Goal: Information Seeking & Learning: Learn about a topic

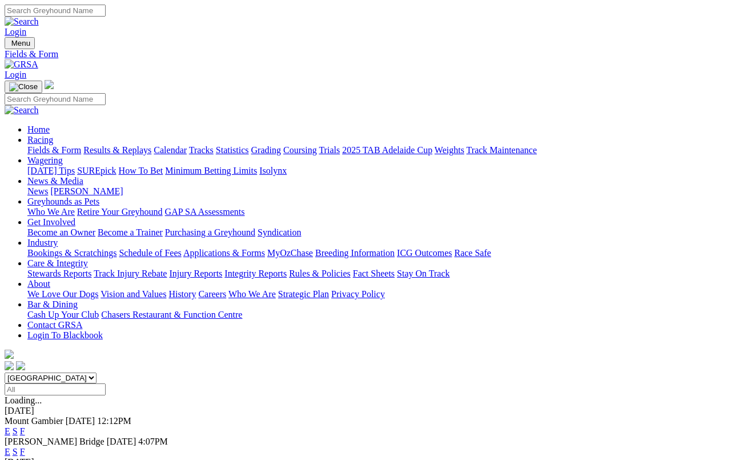
click at [133, 145] on link "Results & Replays" at bounding box center [117, 150] width 68 height 10
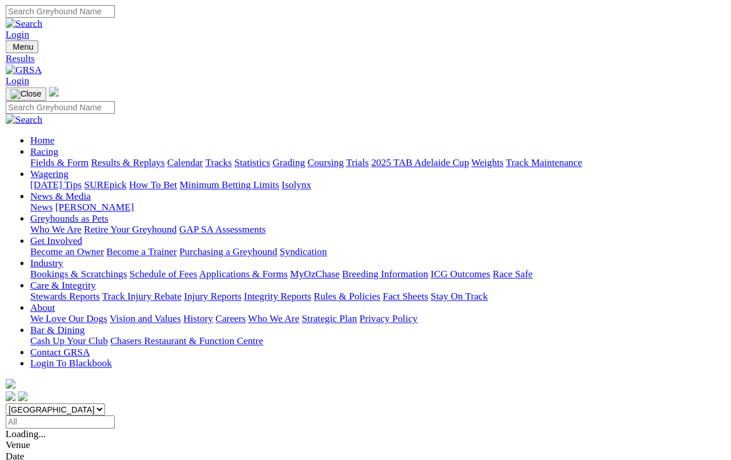
scroll to position [4, 0]
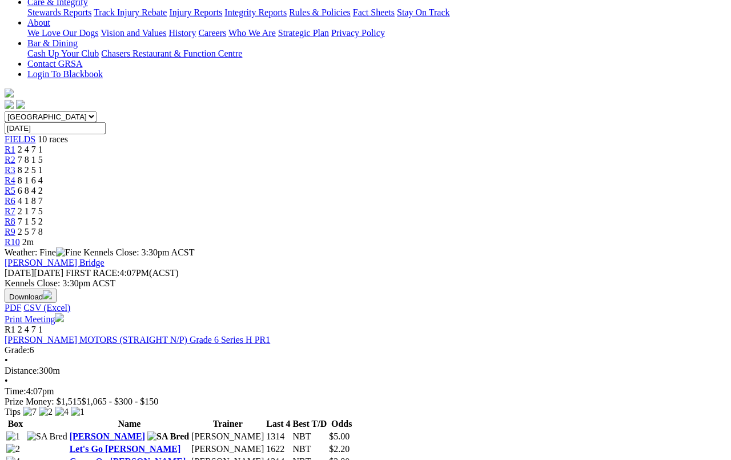
scroll to position [252, 0]
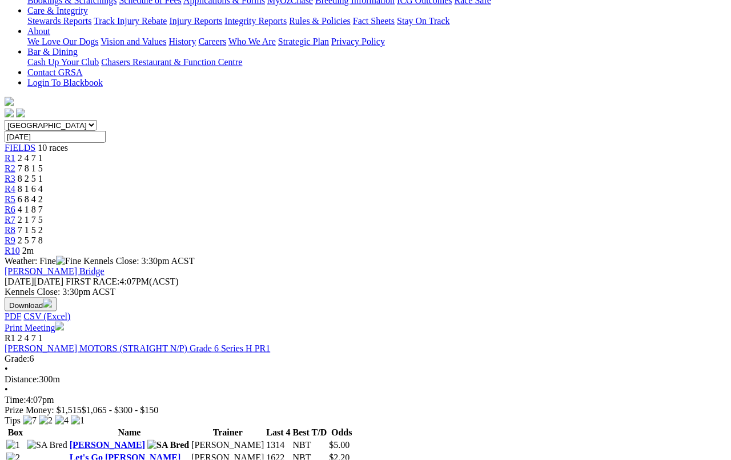
click at [107, 343] on link "FISCHER MOTORS (STRAIGHT N/P) Grade 6 Series H PR1" at bounding box center [138, 348] width 266 height 10
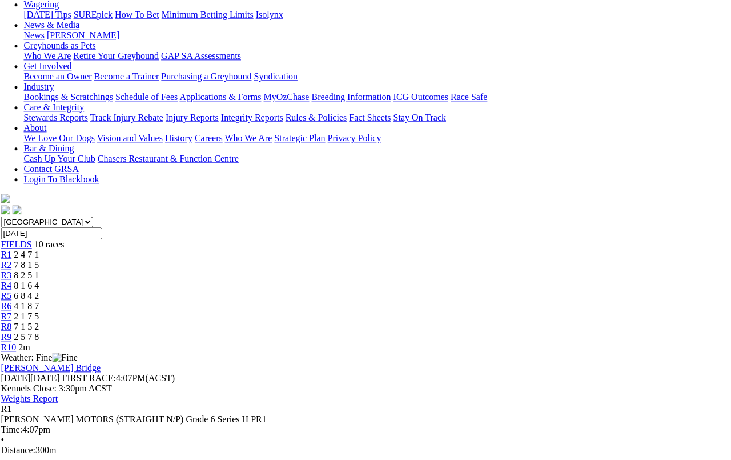
scroll to position [155, 3]
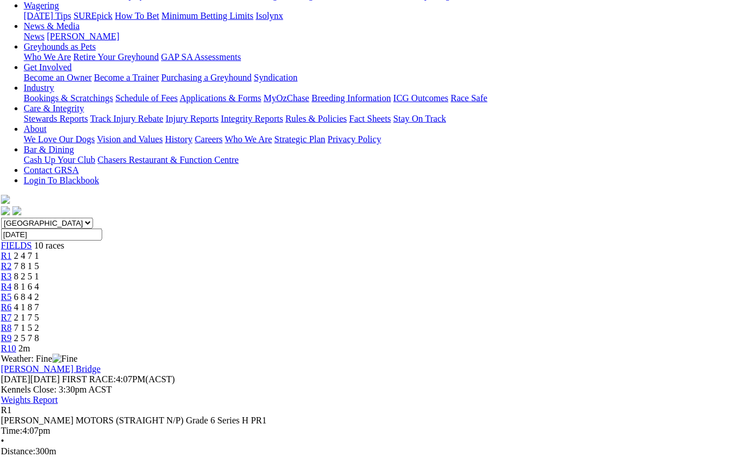
click at [39, 261] on span "7 8 1 5" at bounding box center [26, 266] width 25 height 10
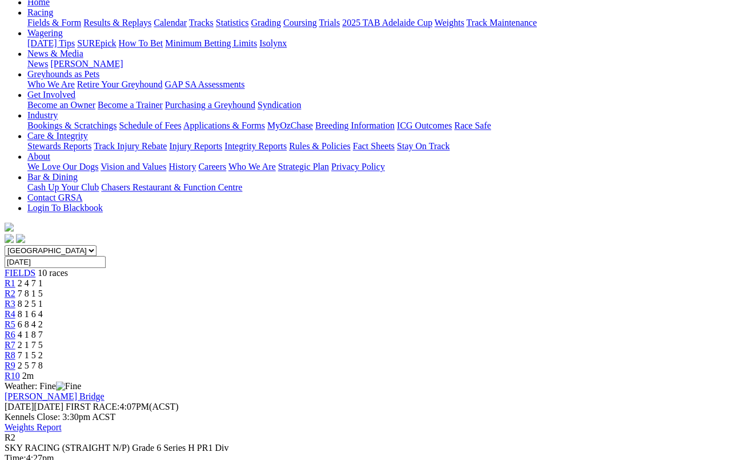
scroll to position [127, 0]
click at [43, 299] on span "8 2 5 1" at bounding box center [30, 304] width 25 height 10
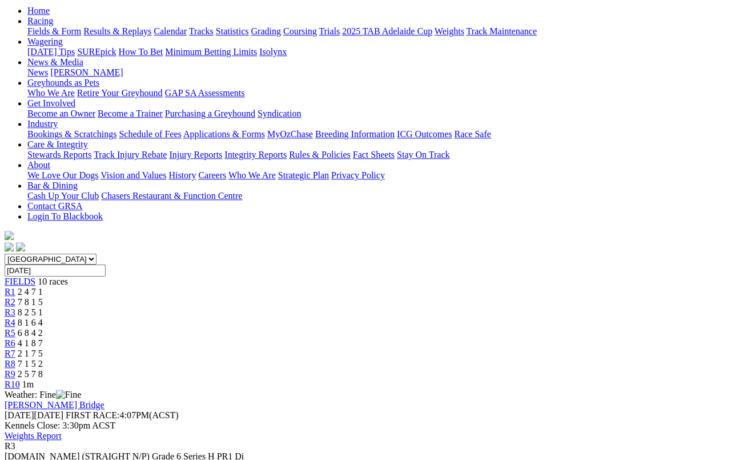
scroll to position [104, 0]
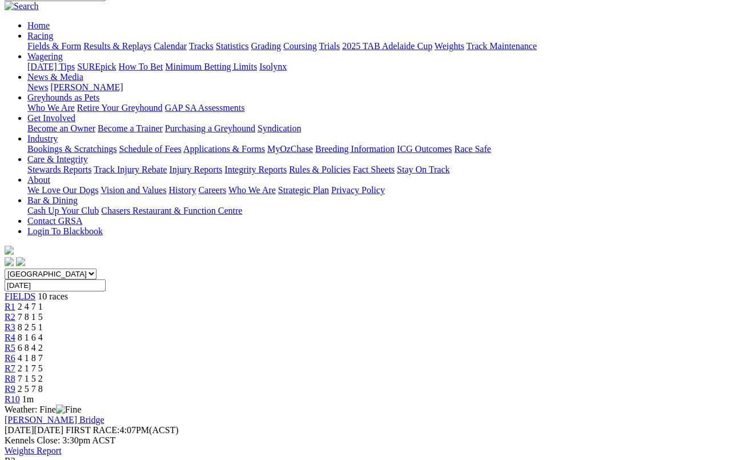
click at [15, 332] on link "R4" at bounding box center [10, 337] width 11 height 10
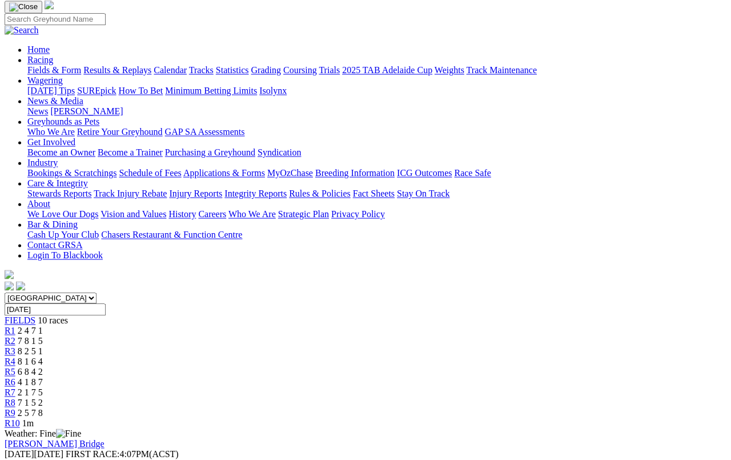
scroll to position [71, 0]
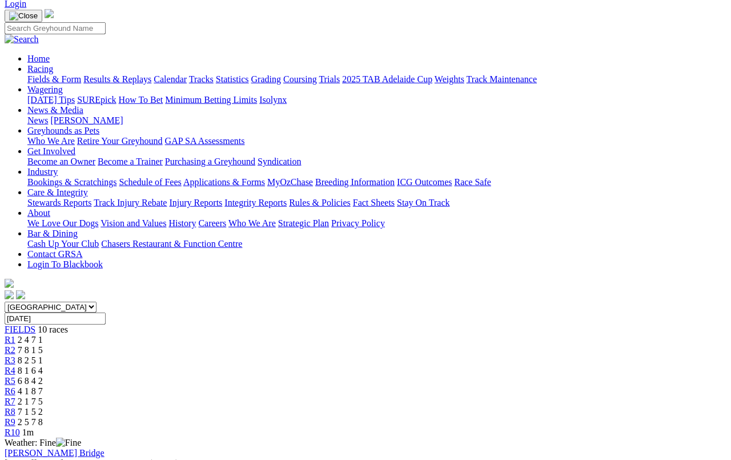
click at [15, 376] on link "R5" at bounding box center [10, 381] width 11 height 10
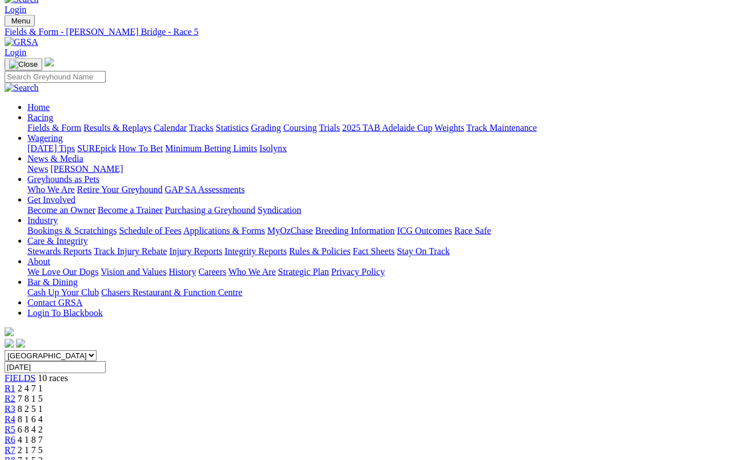
scroll to position [20, 0]
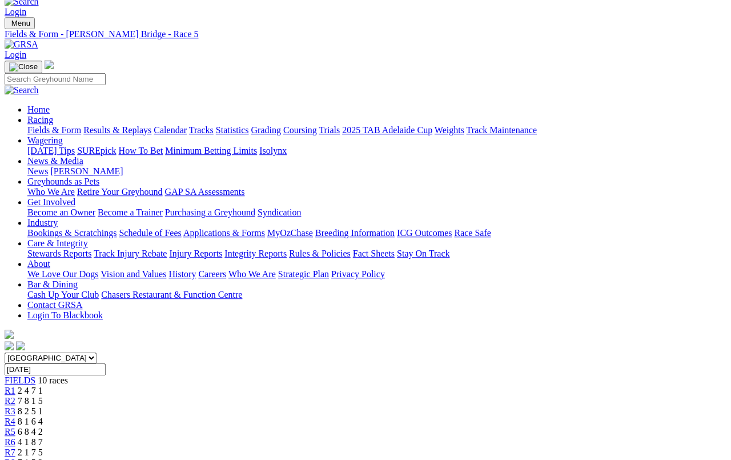
click at [15, 424] on link "R6" at bounding box center [10, 442] width 11 height 10
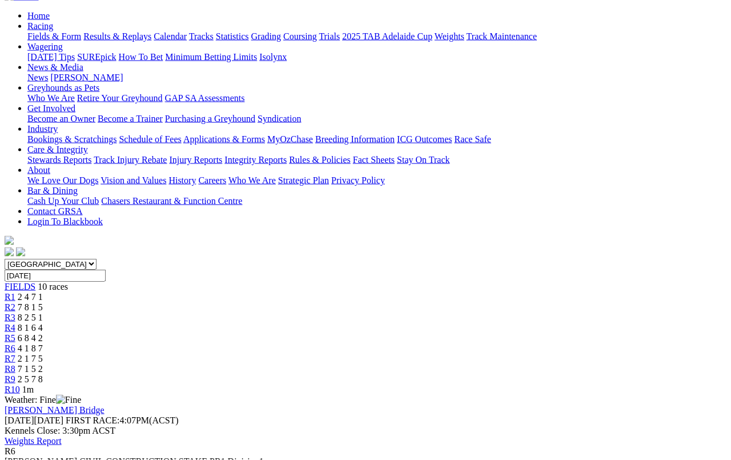
scroll to position [97, 0]
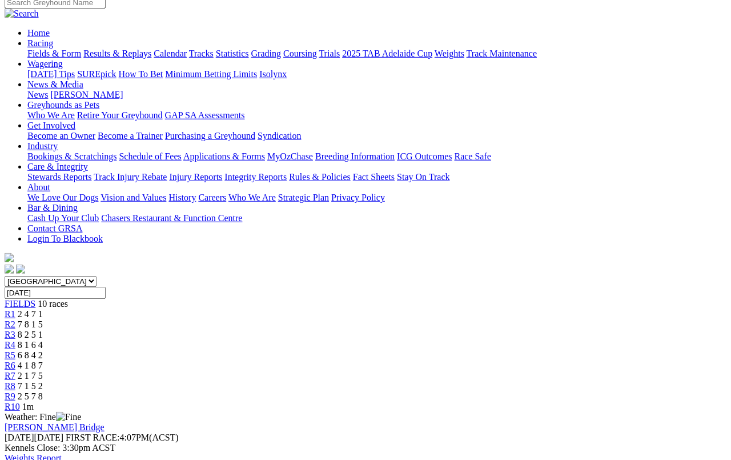
click at [15, 371] on span "R7" at bounding box center [10, 376] width 11 height 10
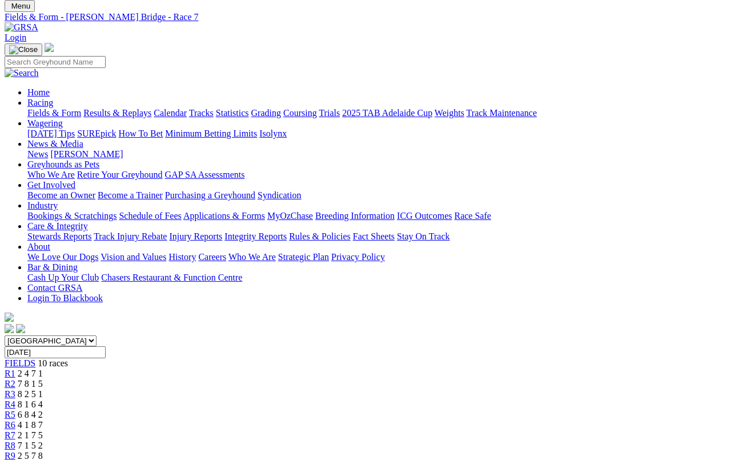
scroll to position [35, 0]
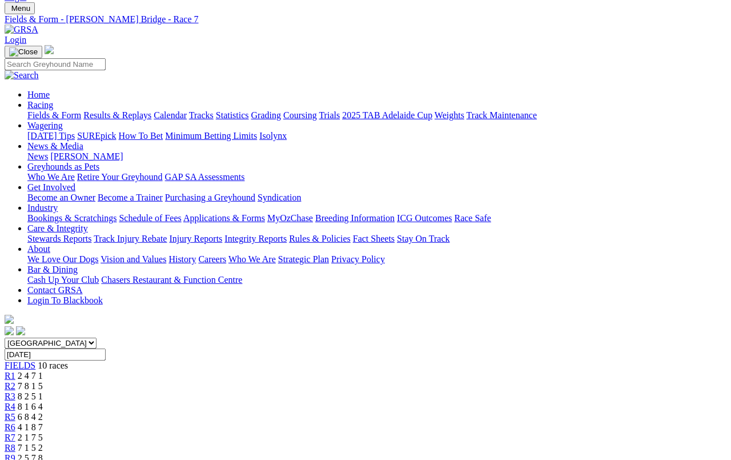
click at [15, 424] on link "R8" at bounding box center [10, 448] width 11 height 10
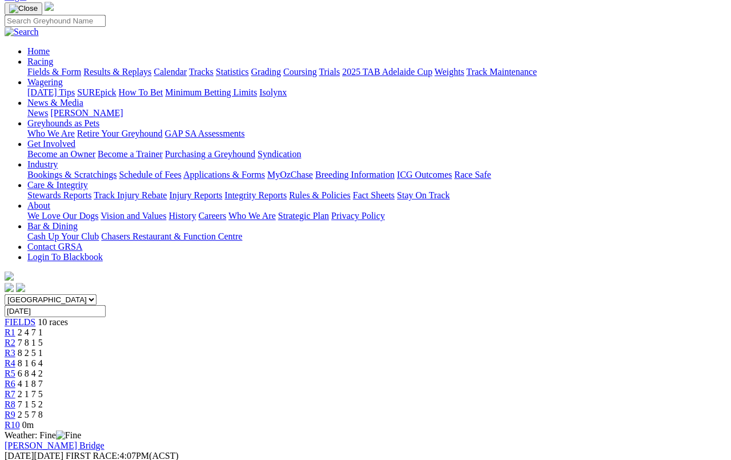
scroll to position [75, 0]
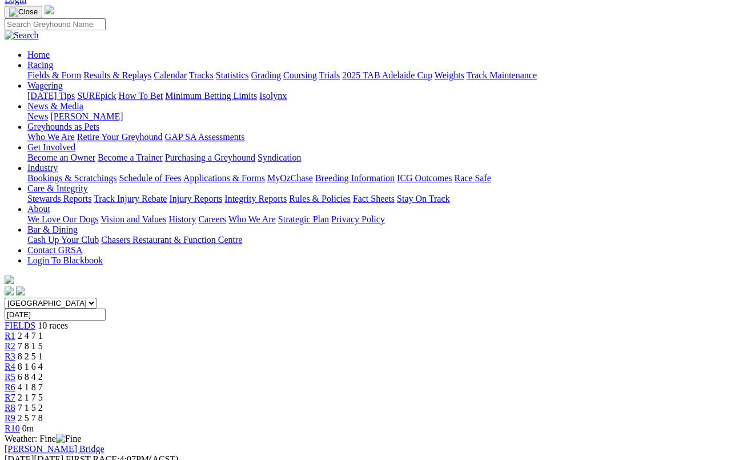
click at [15, 413] on span "R9" at bounding box center [10, 418] width 11 height 10
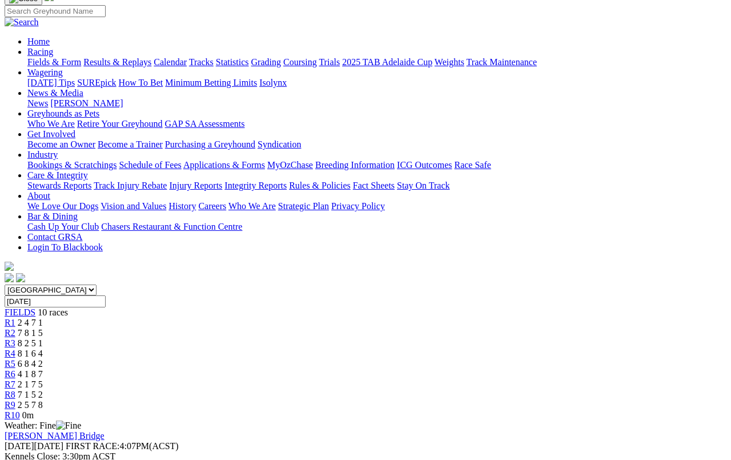
scroll to position [86, 0]
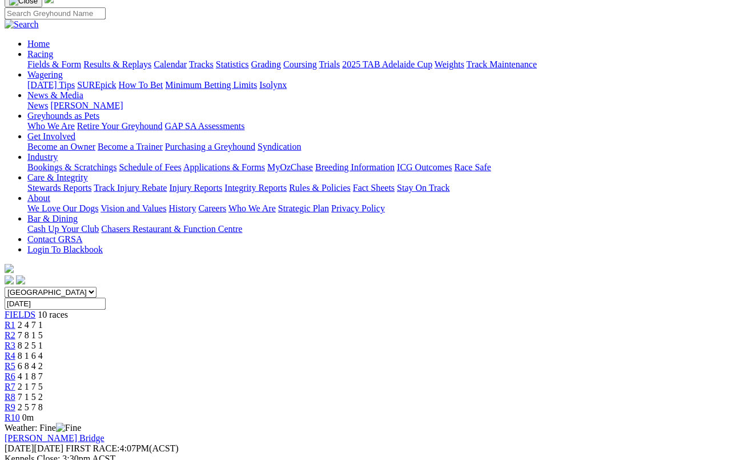
click at [34, 412] on span "0m" at bounding box center [27, 417] width 11 height 10
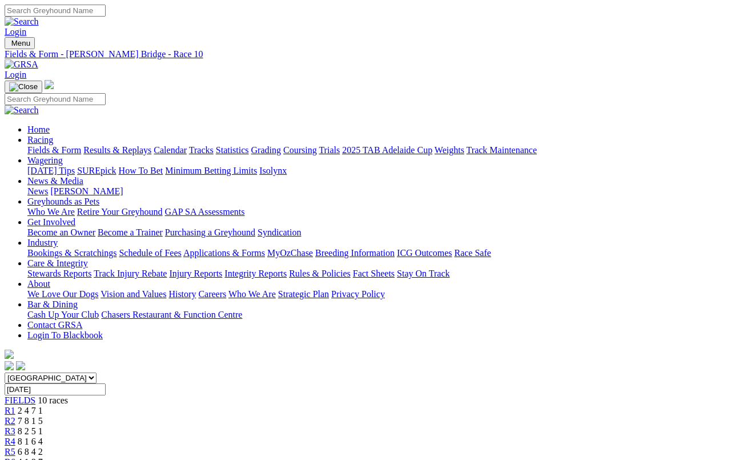
click at [41, 145] on link "Fields & Form" at bounding box center [54, 150] width 54 height 10
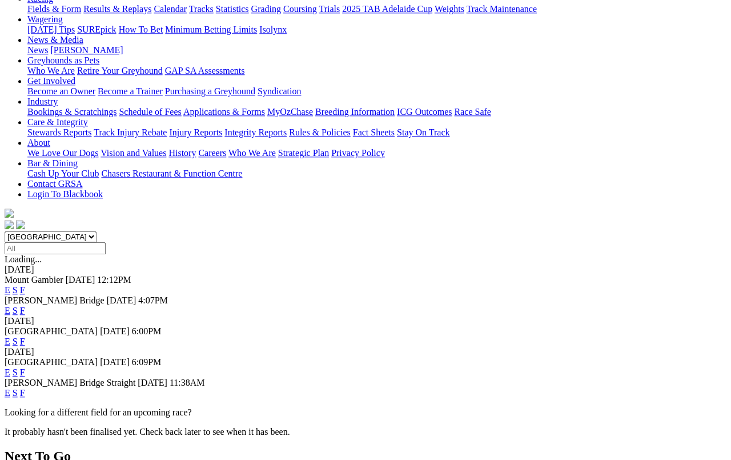
scroll to position [141, 15]
click at [10, 388] on link "E" at bounding box center [8, 393] width 6 height 10
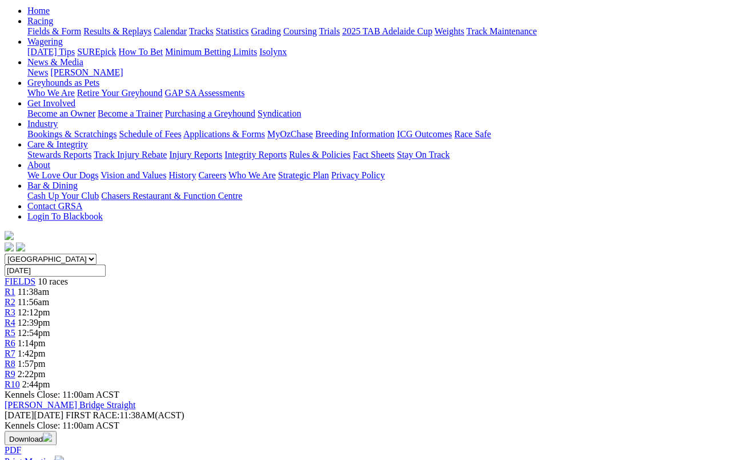
scroll to position [118, 0]
click at [15, 339] on span "R6" at bounding box center [10, 344] width 11 height 10
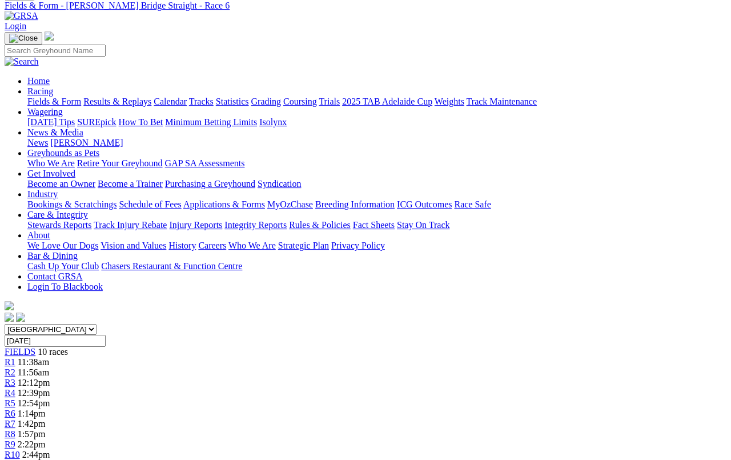
scroll to position [41, 0]
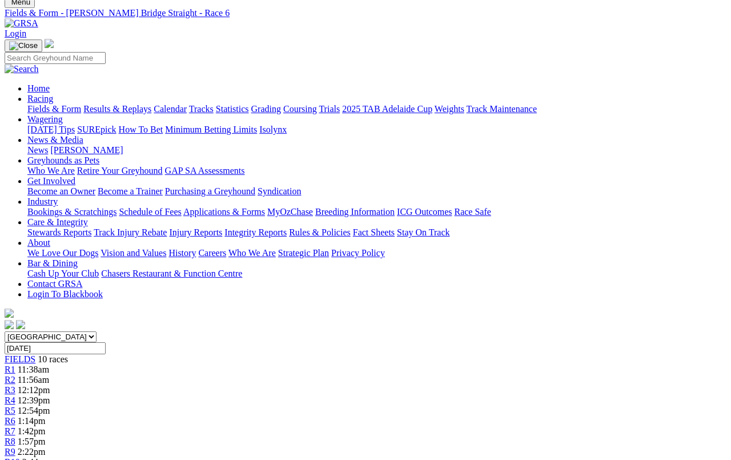
click at [15, 426] on span "R7" at bounding box center [10, 431] width 11 height 10
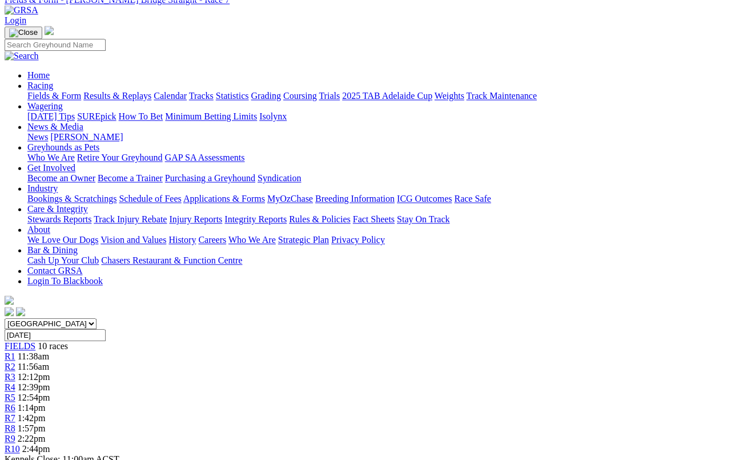
scroll to position [49, 0]
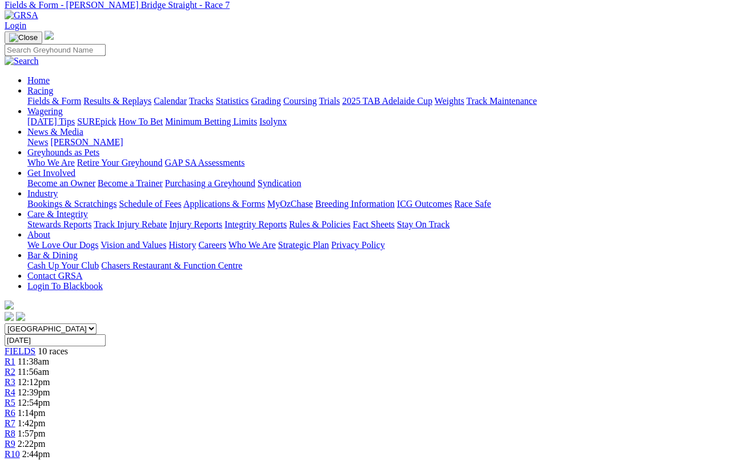
click at [15, 424] on link "R8" at bounding box center [10, 433] width 11 height 10
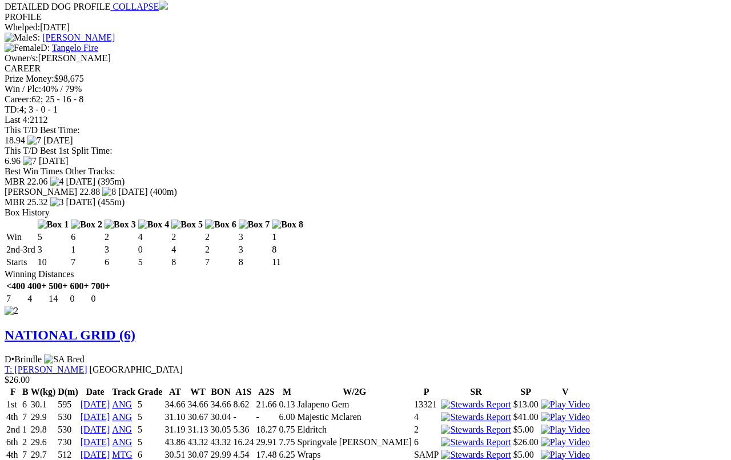
scroll to position [1314, 0]
